Goal: Navigation & Orientation: Find specific page/section

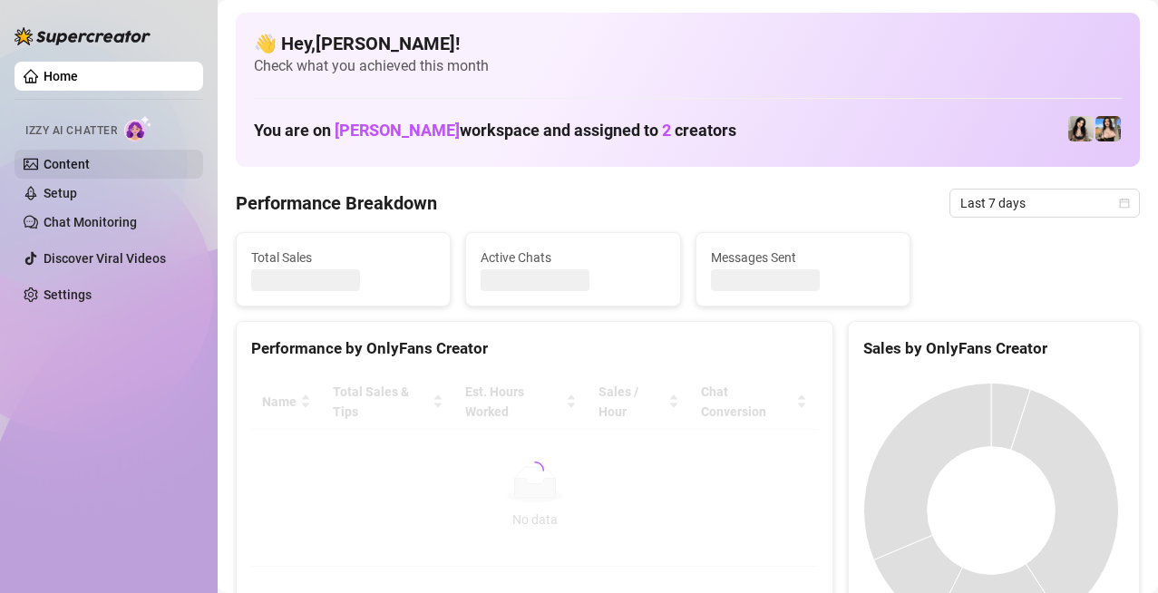
click at [72, 162] on link "Content" at bounding box center [67, 164] width 46 height 15
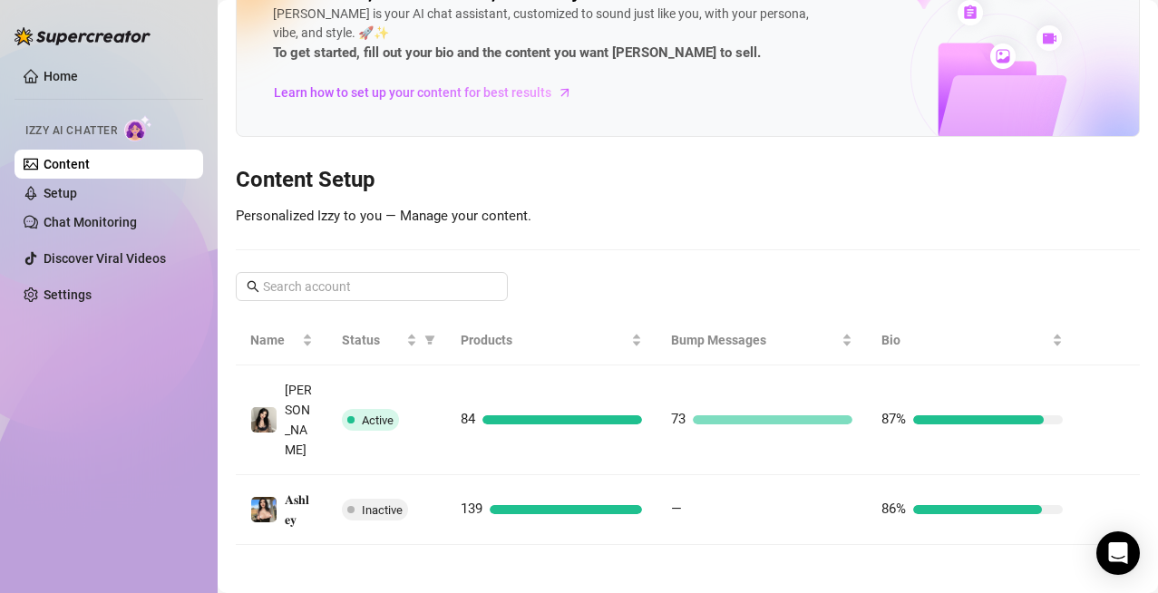
scroll to position [70, 0]
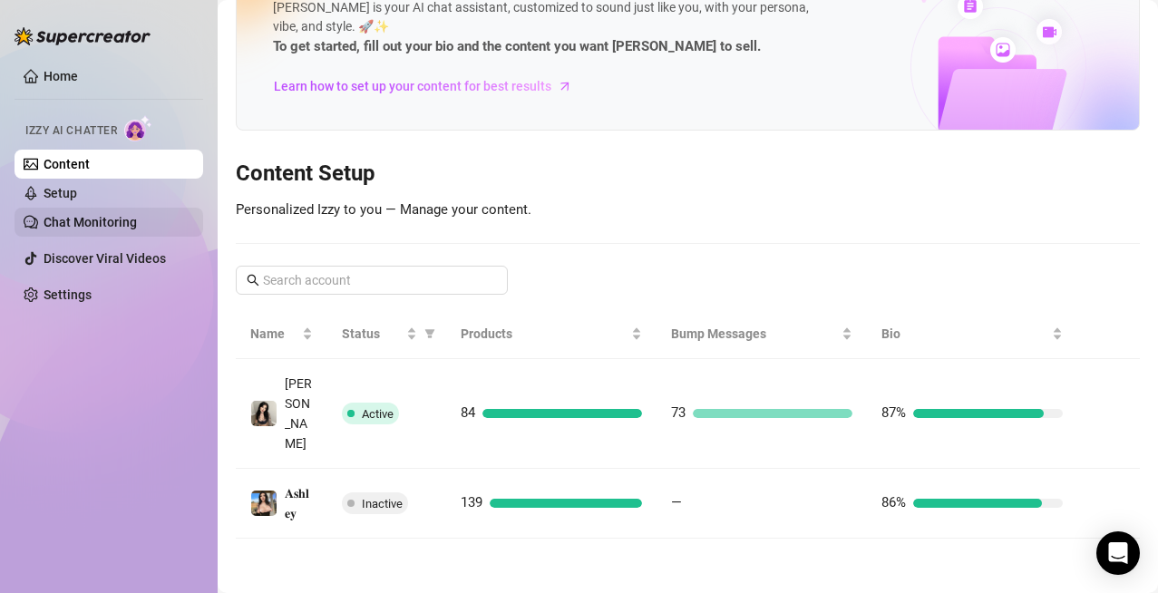
click at [68, 217] on link "Chat Monitoring" at bounding box center [90, 222] width 93 height 15
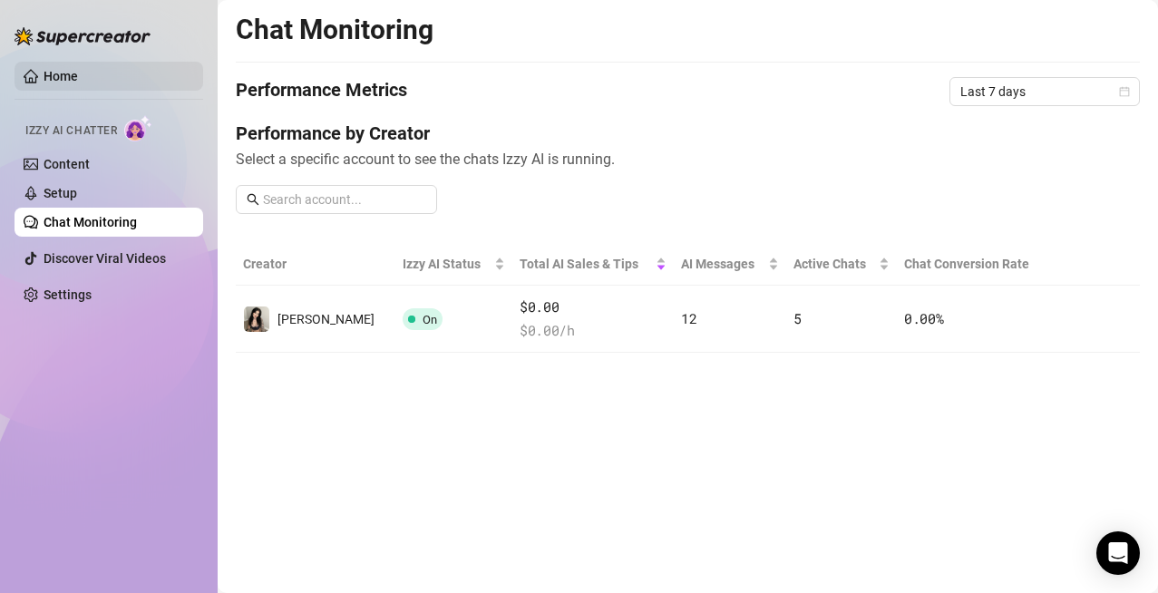
click at [75, 72] on link "Home" at bounding box center [61, 76] width 34 height 15
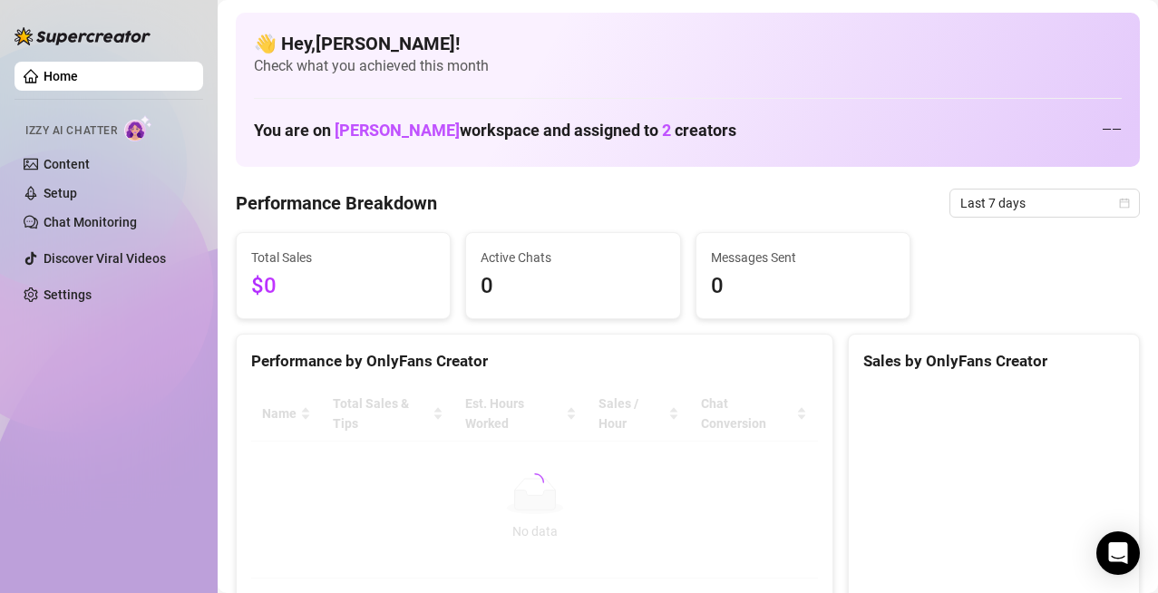
click at [44, 70] on link "Home" at bounding box center [61, 76] width 34 height 15
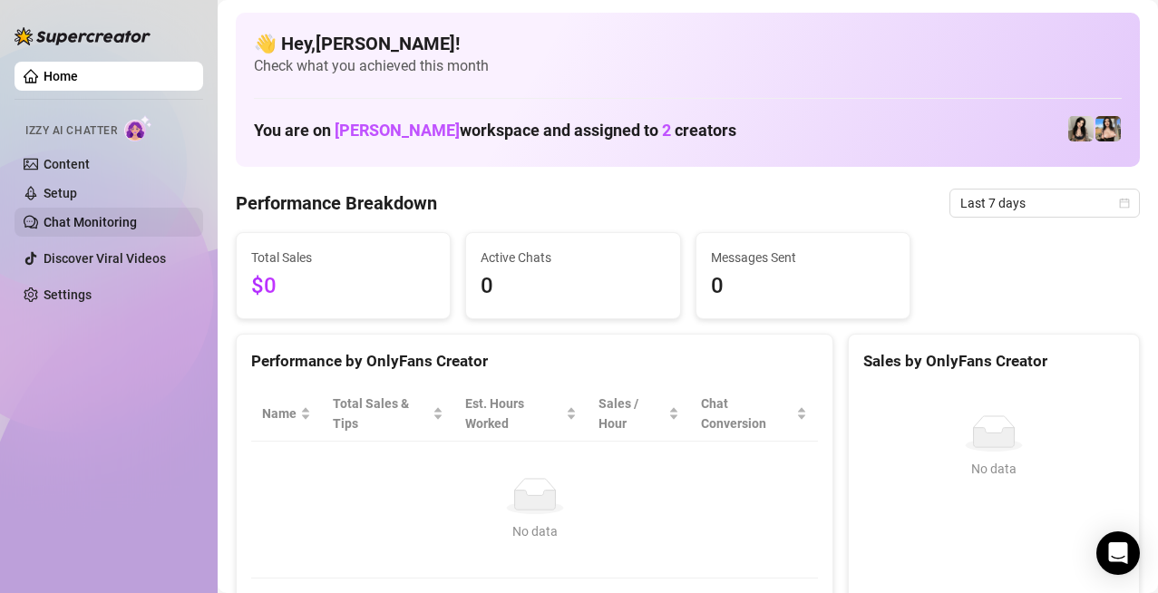
click at [65, 218] on link "Chat Monitoring" at bounding box center [90, 222] width 93 height 15
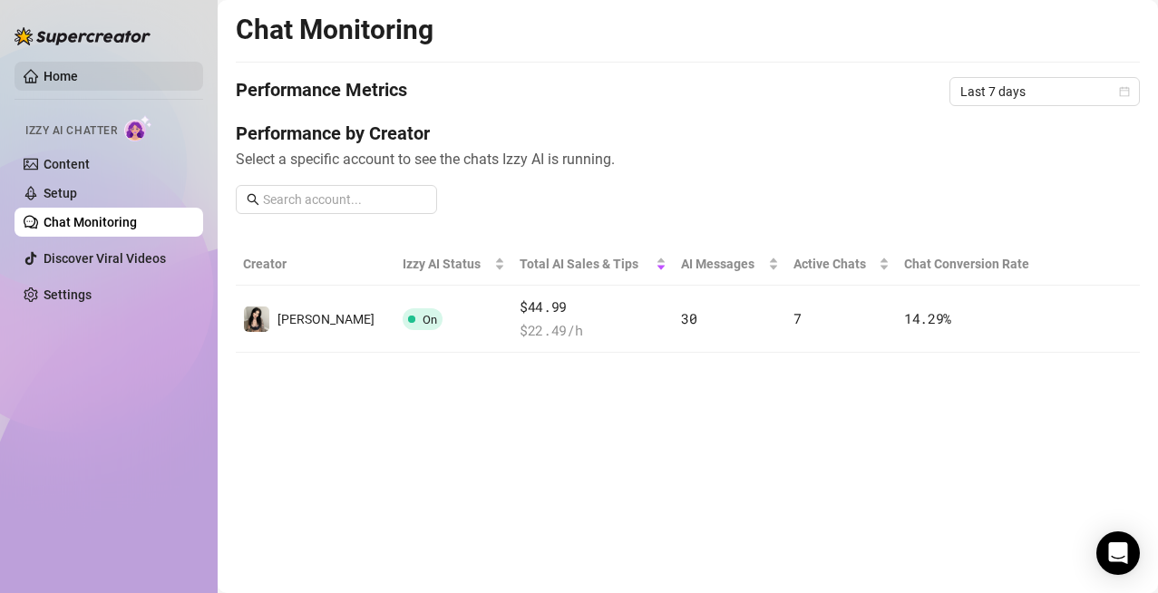
click at [44, 78] on link "Home" at bounding box center [61, 76] width 34 height 15
click at [60, 74] on link "Home" at bounding box center [61, 76] width 34 height 15
click at [61, 73] on link "Home" at bounding box center [61, 76] width 34 height 15
click at [62, 73] on link "Home" at bounding box center [61, 76] width 34 height 15
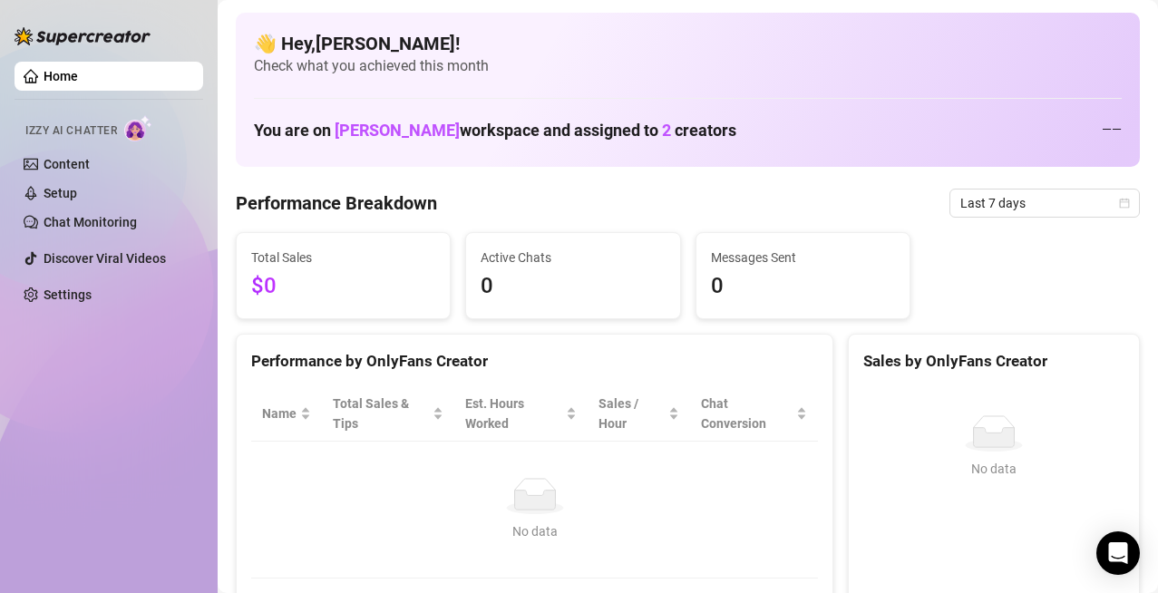
click at [63, 69] on link "Home" at bounding box center [61, 76] width 34 height 15
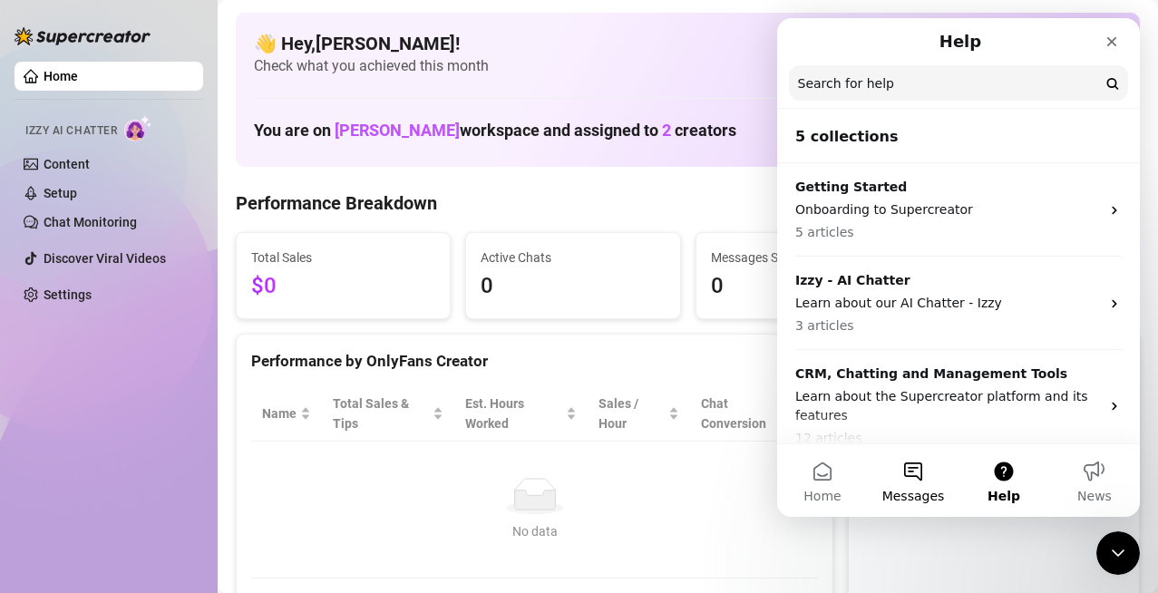
click at [906, 472] on button "Messages" at bounding box center [913, 480] width 91 height 73
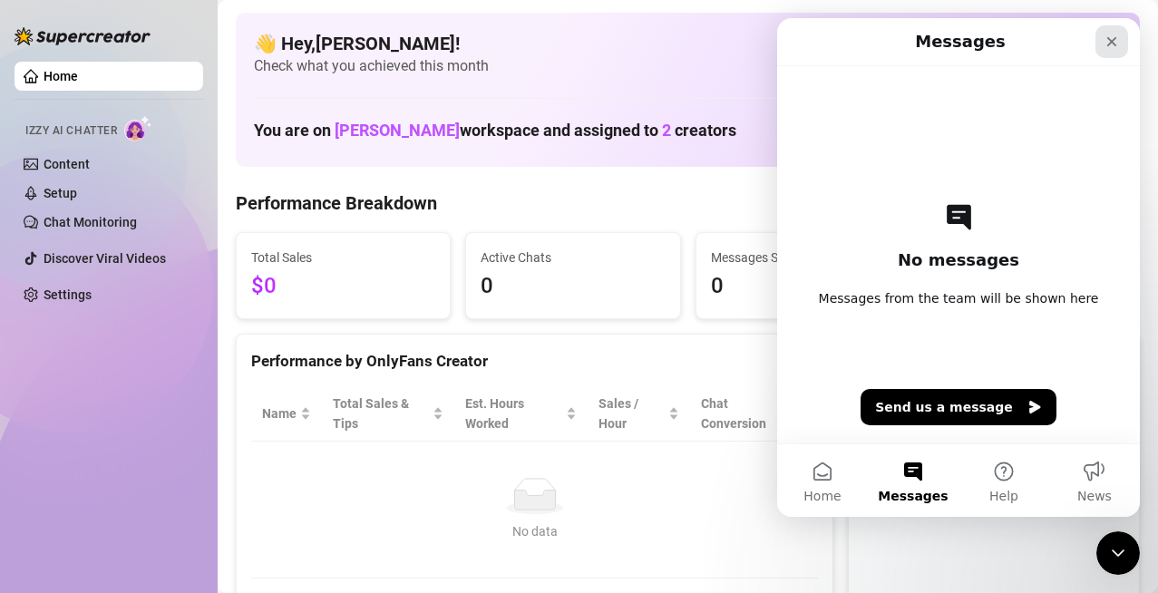
click at [1113, 45] on icon "Close" at bounding box center [1111, 41] width 15 height 15
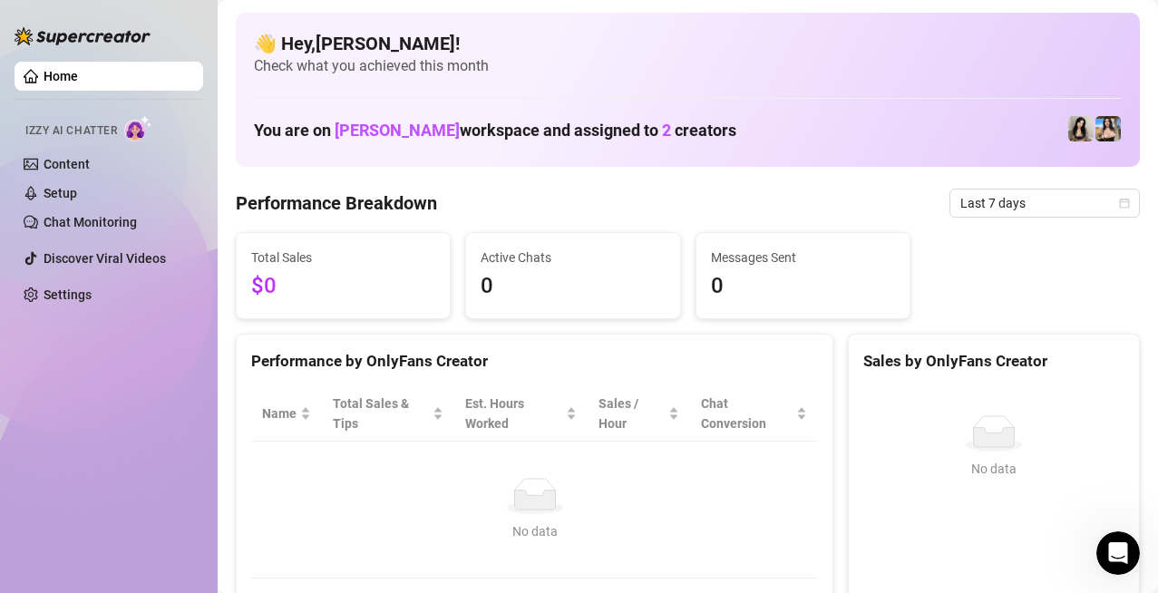
click at [78, 78] on link "Home" at bounding box center [61, 76] width 34 height 15
click at [75, 278] on ul "Home Izzy AI Chatter Content Setup Chat Monitoring Discover Viral Videos Settin…" at bounding box center [109, 185] width 189 height 262
click at [88, 302] on link "Settings" at bounding box center [68, 294] width 48 height 15
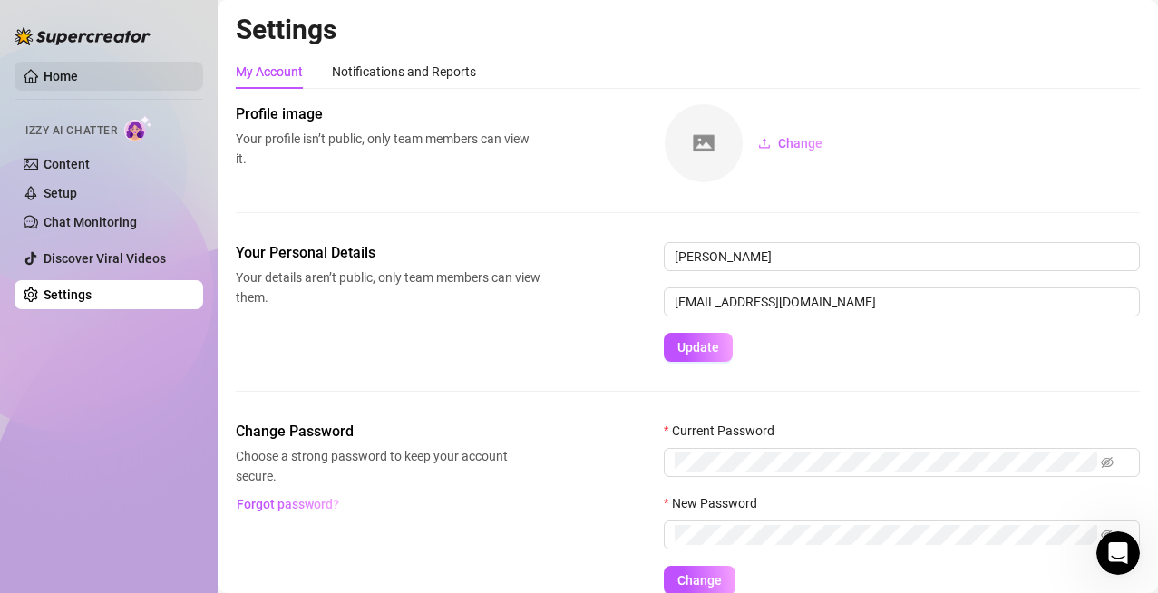
click at [56, 72] on link "Home" at bounding box center [61, 76] width 34 height 15
click at [57, 72] on link "Home" at bounding box center [61, 76] width 34 height 15
click at [58, 72] on link "Home" at bounding box center [61, 76] width 34 height 15
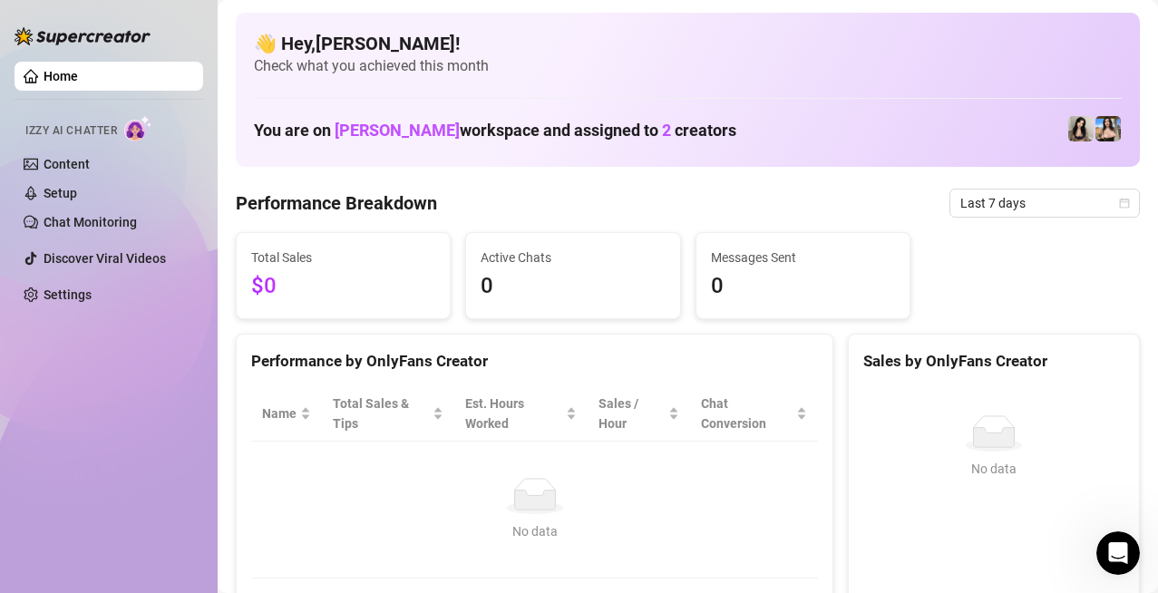
click at [59, 69] on link "Home" at bounding box center [61, 76] width 34 height 15
click at [1107, 555] on icon "Open Intercom Messenger" at bounding box center [1116, 551] width 30 height 30
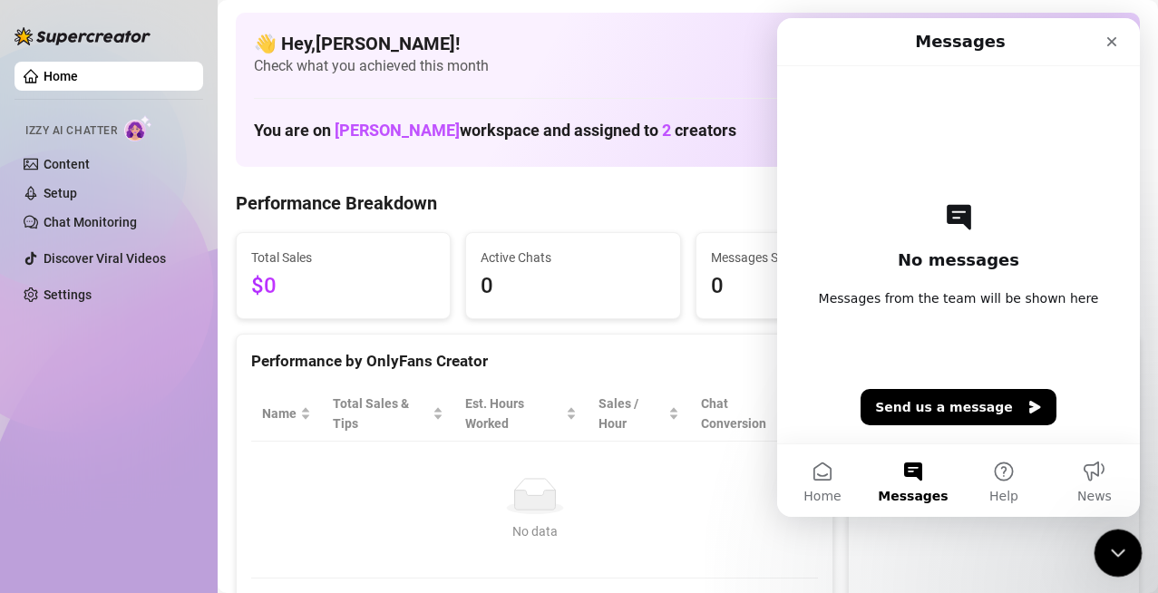
click at [1107, 555] on icon "Close Intercom Messenger" at bounding box center [1115, 551] width 22 height 22
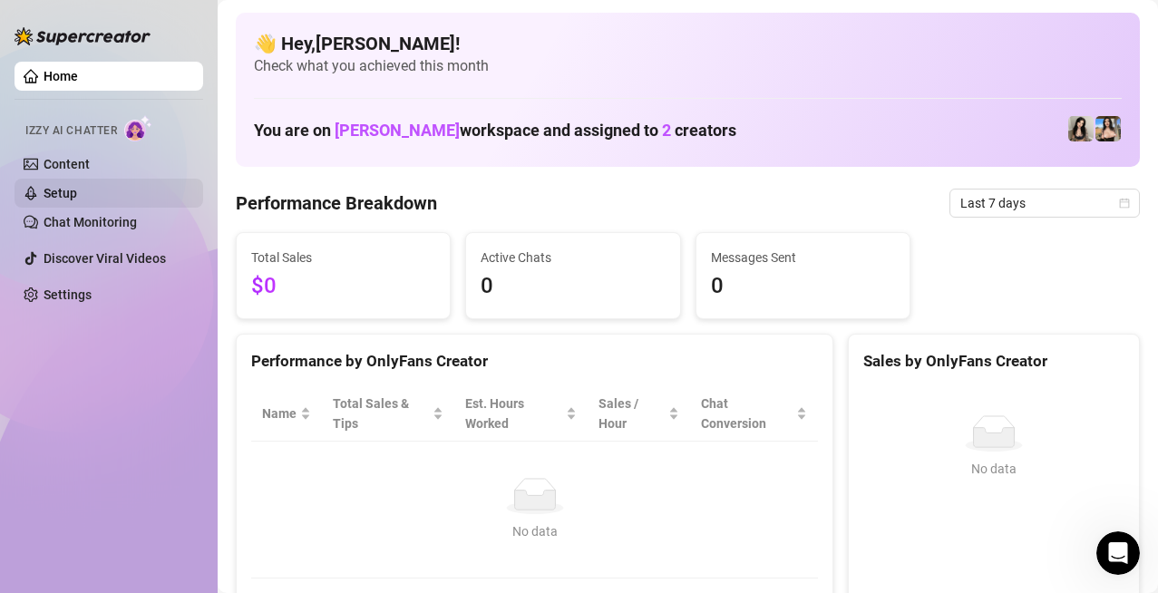
click at [66, 190] on link "Setup" at bounding box center [61, 193] width 34 height 15
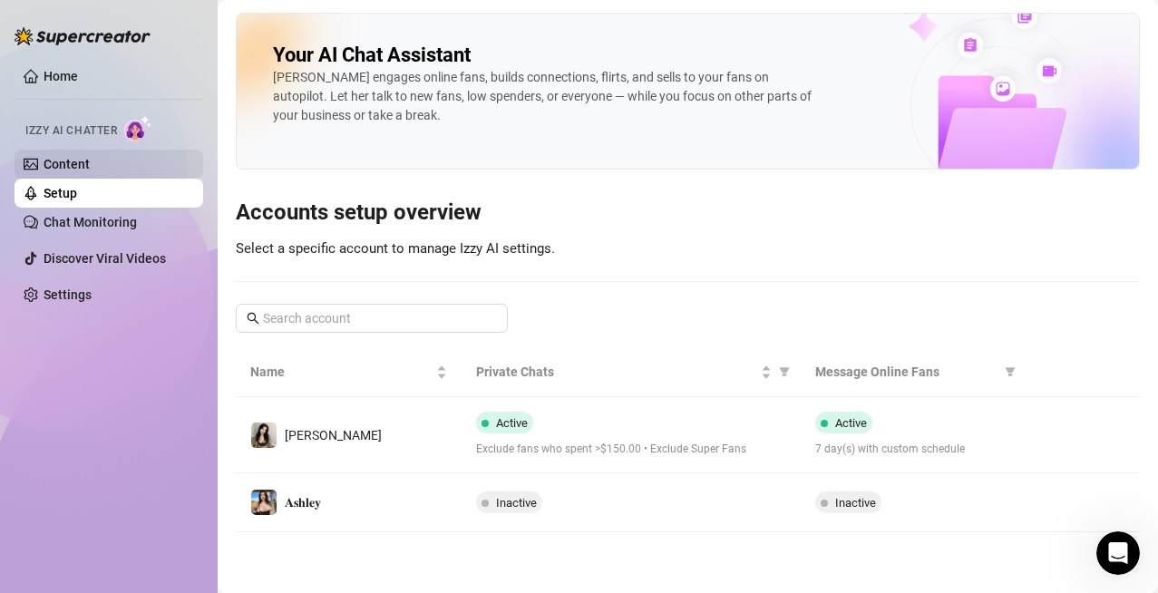
click at [63, 161] on link "Content" at bounding box center [67, 164] width 46 height 15
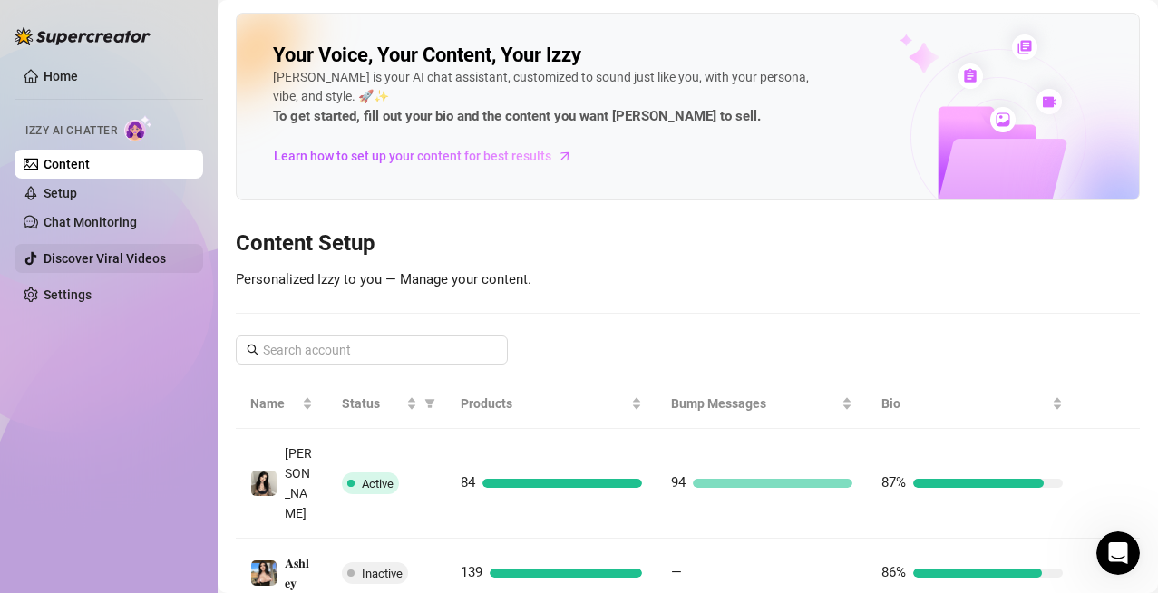
click at [79, 255] on link "Discover Viral Videos" at bounding box center [105, 258] width 122 height 15
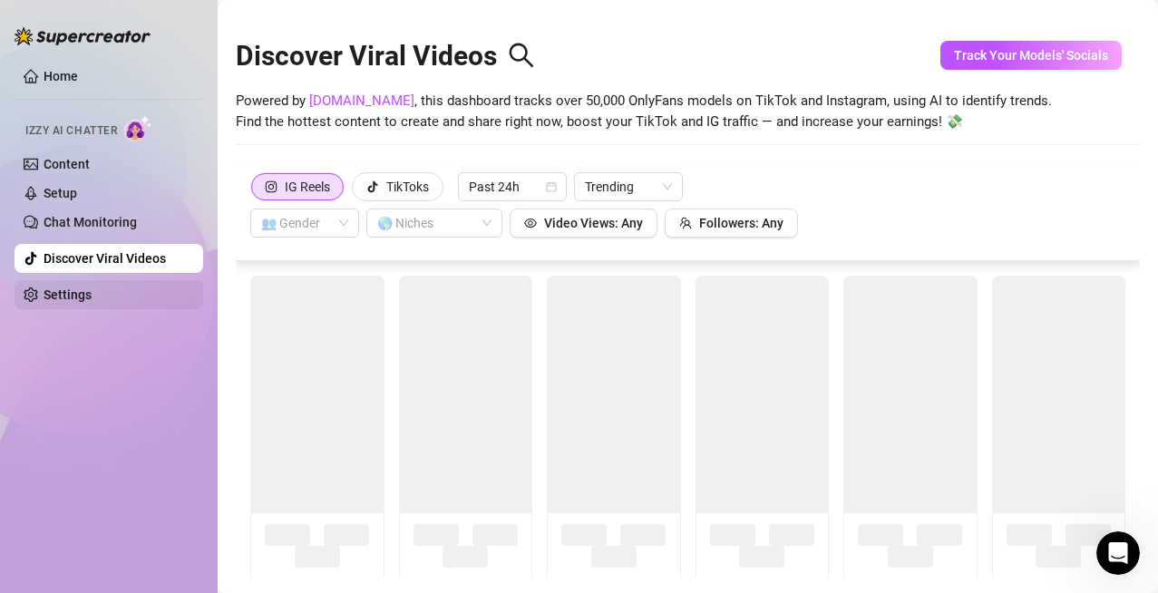
click at [75, 277] on ul "Home Izzy AI Chatter Content Setup Chat Monitoring Discover Viral Videos Settin…" at bounding box center [109, 185] width 189 height 262
click at [72, 293] on link "Settings" at bounding box center [68, 294] width 48 height 15
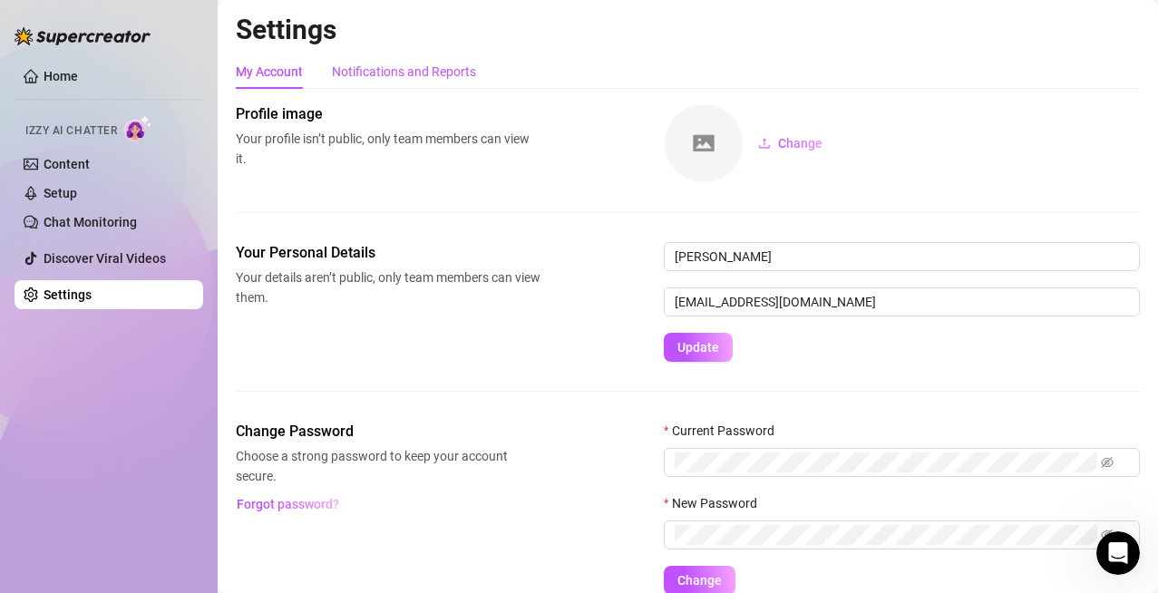
click at [404, 72] on div "Notifications and Reports" at bounding box center [404, 72] width 144 height 20
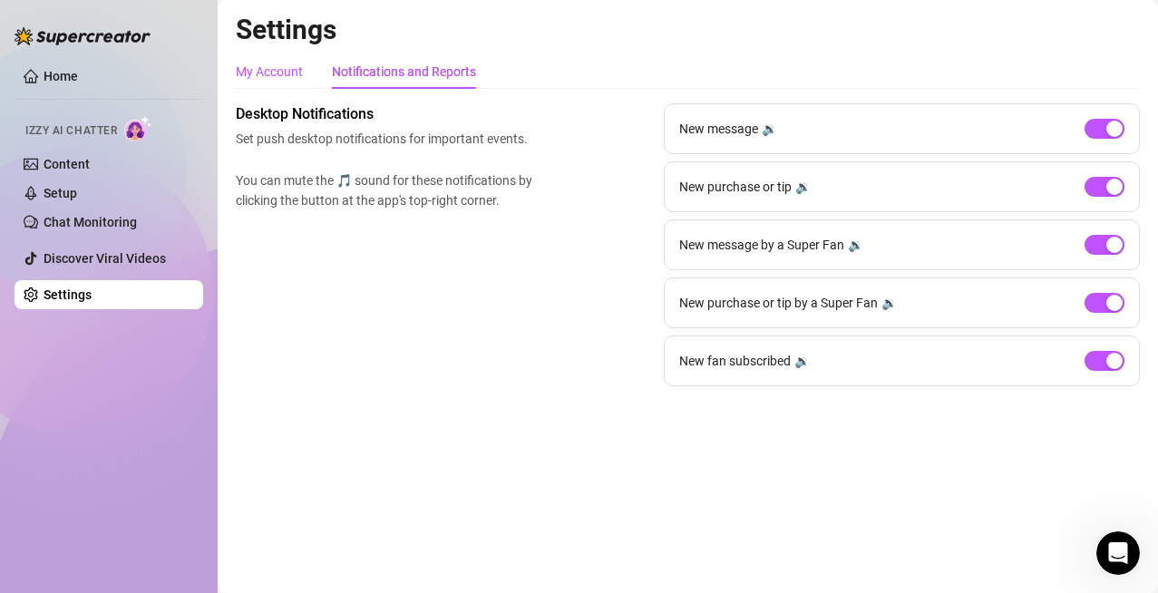
click at [242, 69] on div "My Account" at bounding box center [269, 72] width 67 height 20
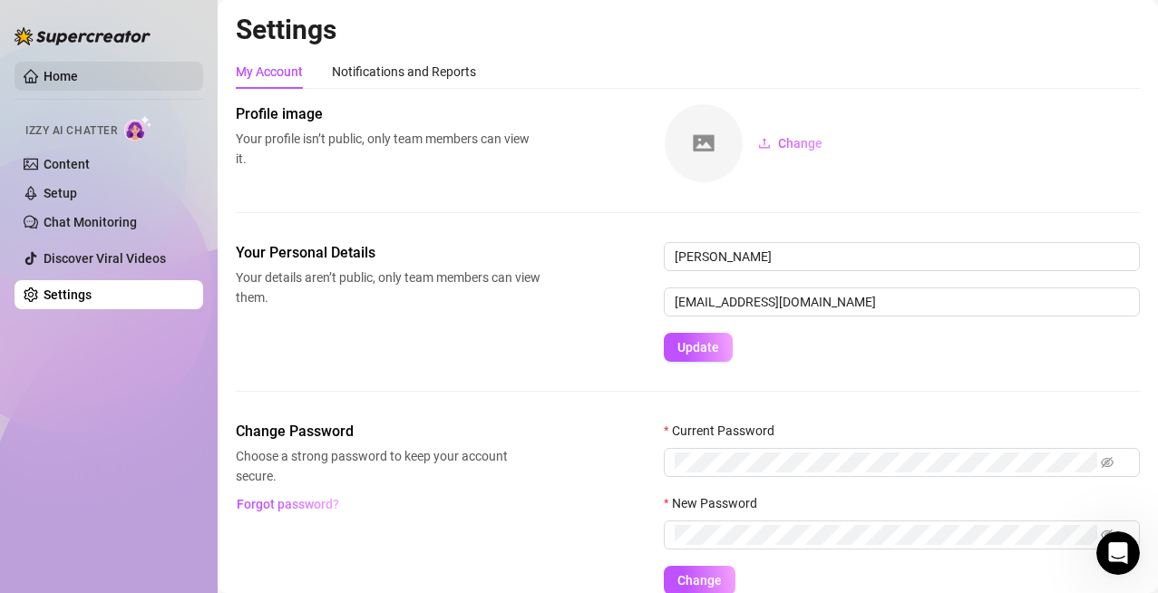
click at [47, 73] on link "Home" at bounding box center [61, 76] width 34 height 15
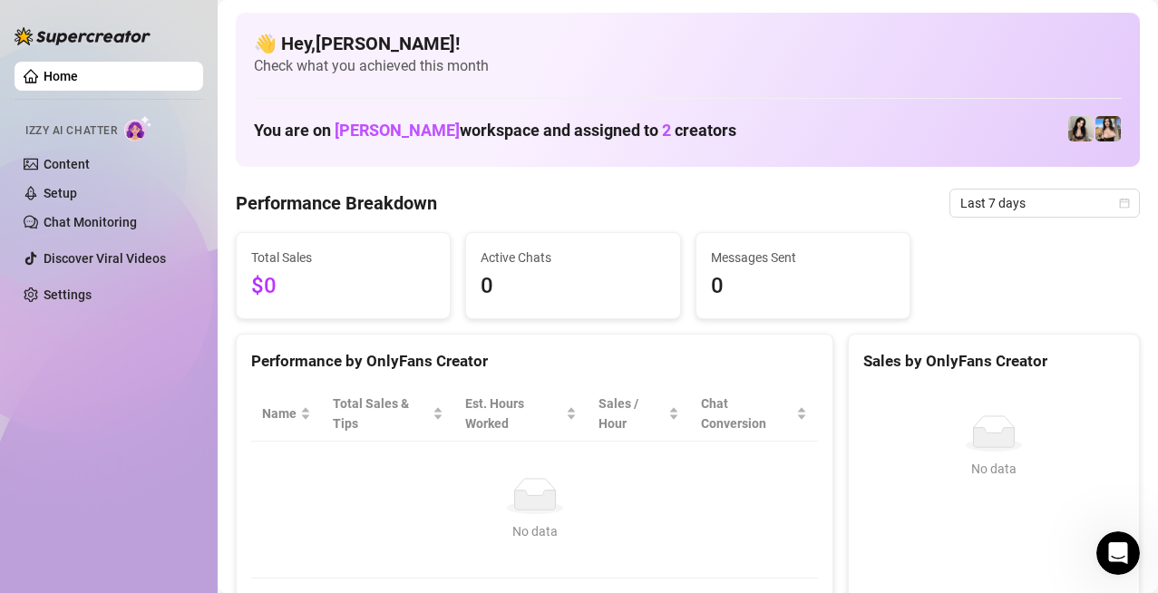
click at [78, 78] on link "Home" at bounding box center [61, 76] width 34 height 15
click at [78, 77] on link "Home" at bounding box center [61, 76] width 34 height 15
click at [78, 76] on link "Home" at bounding box center [61, 76] width 34 height 15
click at [78, 74] on link "Home" at bounding box center [61, 76] width 34 height 15
click at [78, 73] on link "Home" at bounding box center [61, 76] width 34 height 15
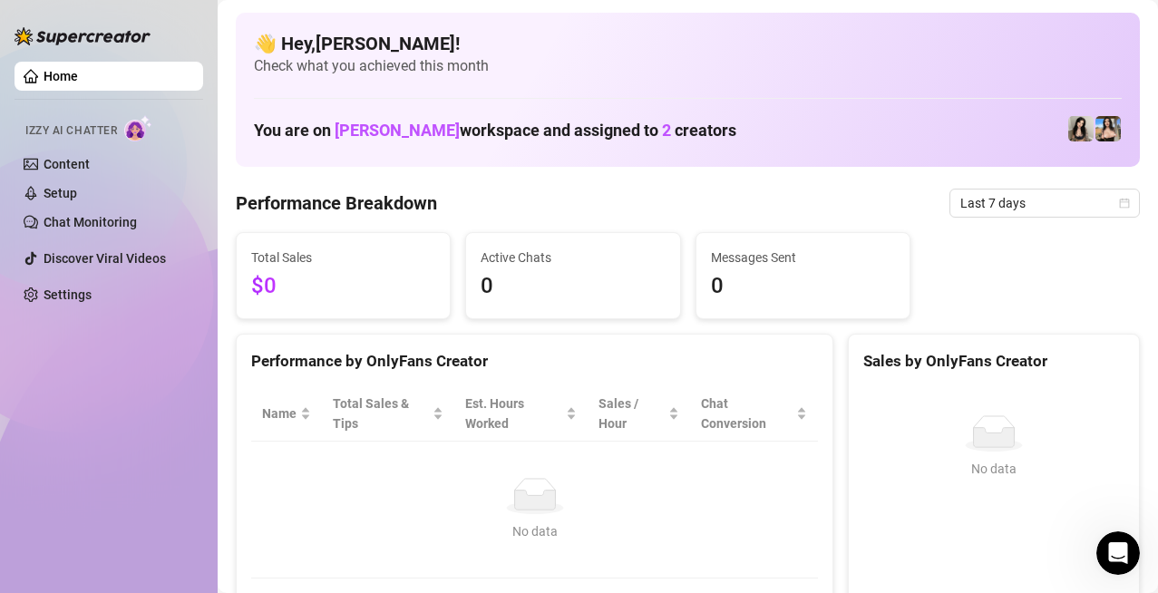
click at [107, 131] on span "Izzy AI Chatter" at bounding box center [71, 130] width 92 height 17
click at [141, 131] on img at bounding box center [138, 128] width 28 height 26
click at [78, 78] on link "Home" at bounding box center [61, 76] width 34 height 15
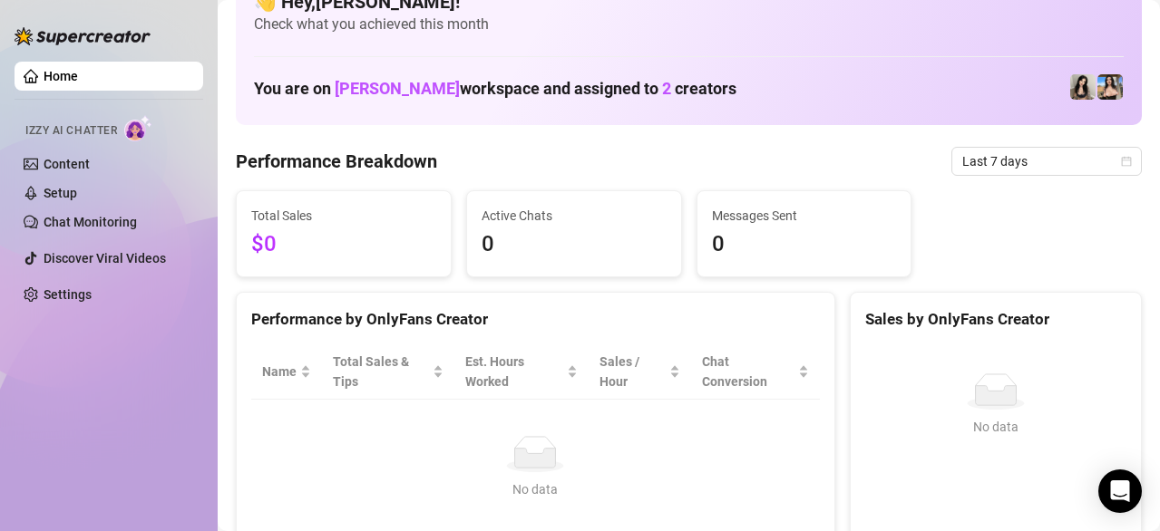
scroll to position [272, 0]
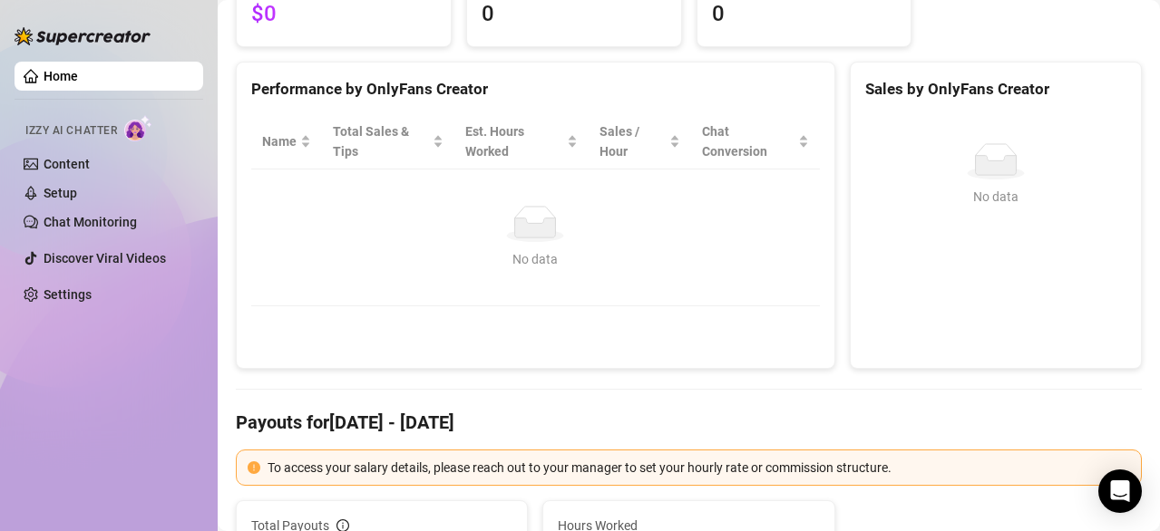
drag, startPoint x: 995, startPoint y: 22, endPoint x: 976, endPoint y: -104, distance: 127.5
click at [976, 0] on html "Home Izzy AI Chatter Content Setup Chat Monitoring Discover Viral Videos Settin…" at bounding box center [580, 265] width 1160 height 531
